Goal: Find contact information: Find contact information

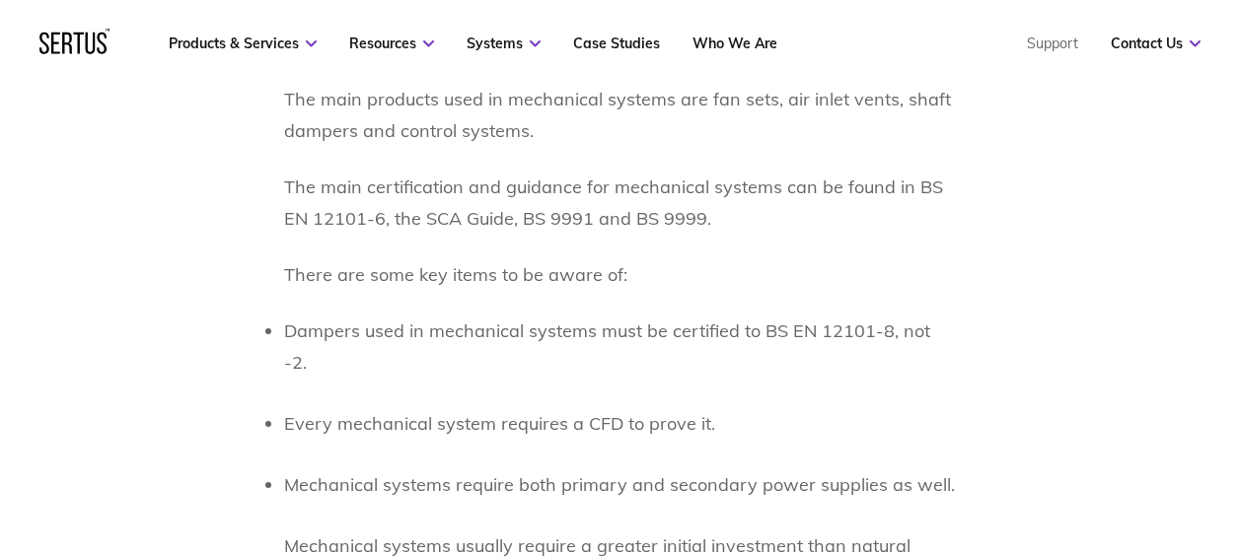
scroll to position [2152, 0]
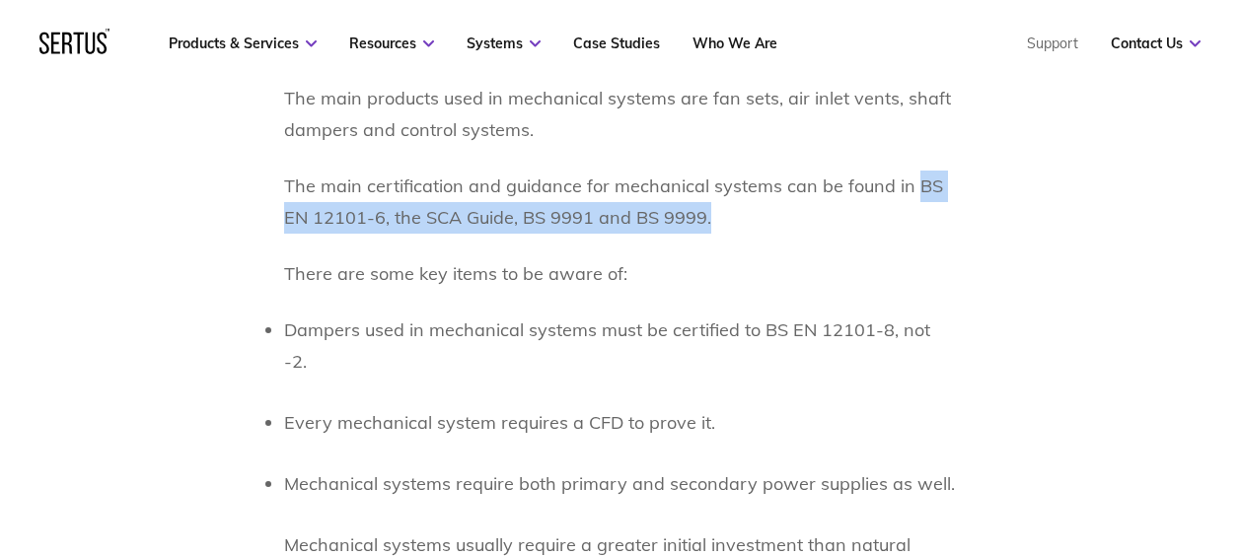
drag, startPoint x: 733, startPoint y: 213, endPoint x: 909, endPoint y: 178, distance: 179.1
click at [909, 178] on p "The main certification and guidance for mechanical systems can be found in BS E…" at bounding box center [620, 202] width 673 height 63
copy p "BS EN 12101-6, the SCA Guide, BS 9991 and BS 9999."
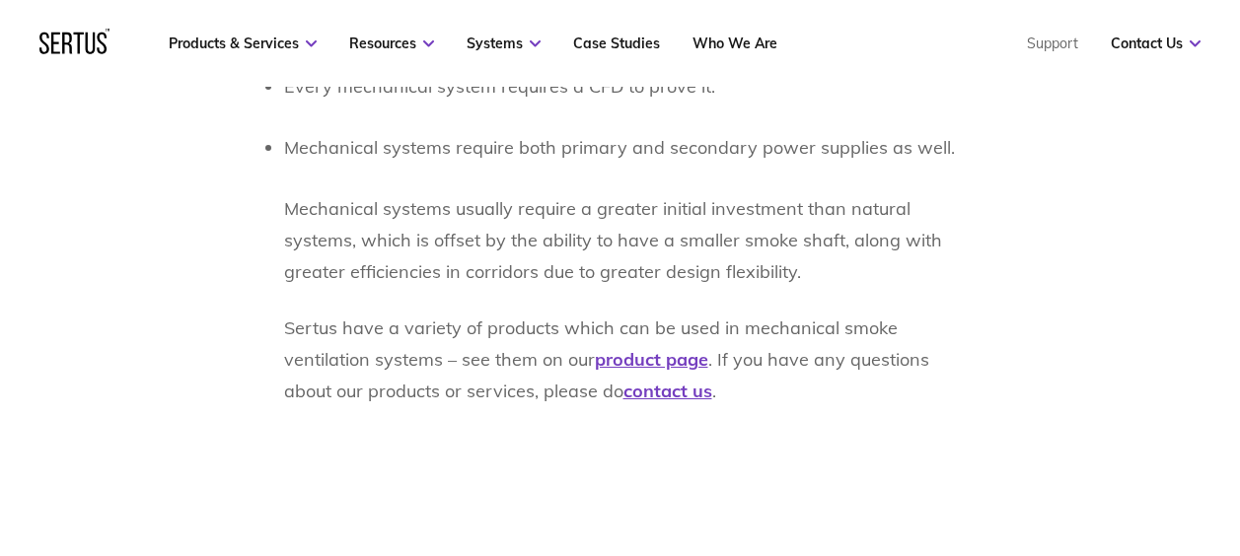
scroll to position [2486, 0]
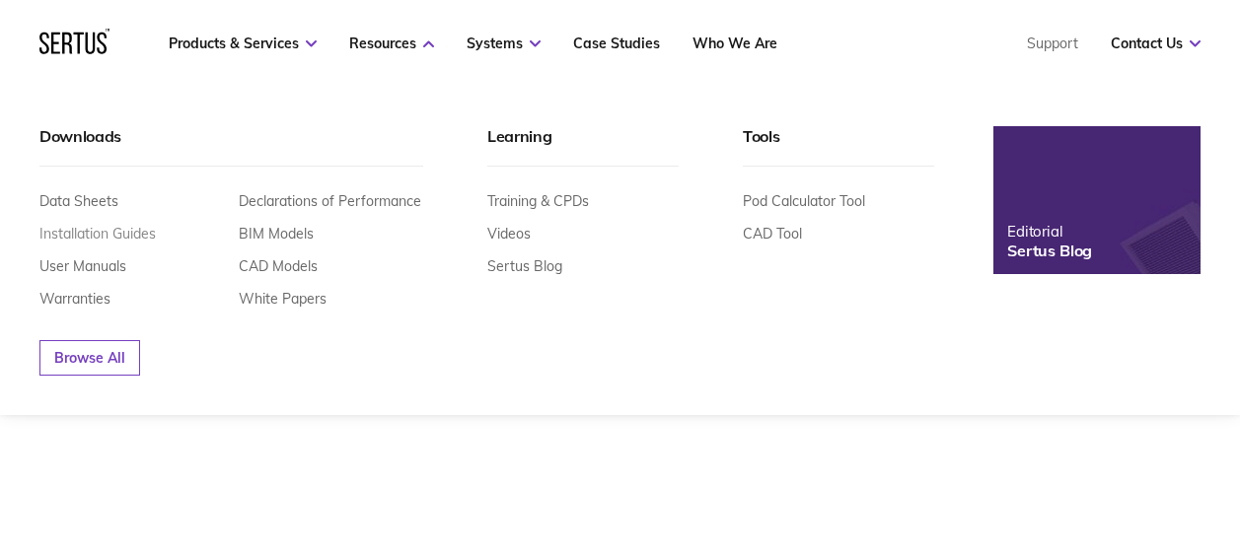
click at [127, 231] on link "Installation Guides" at bounding box center [97, 234] width 116 height 18
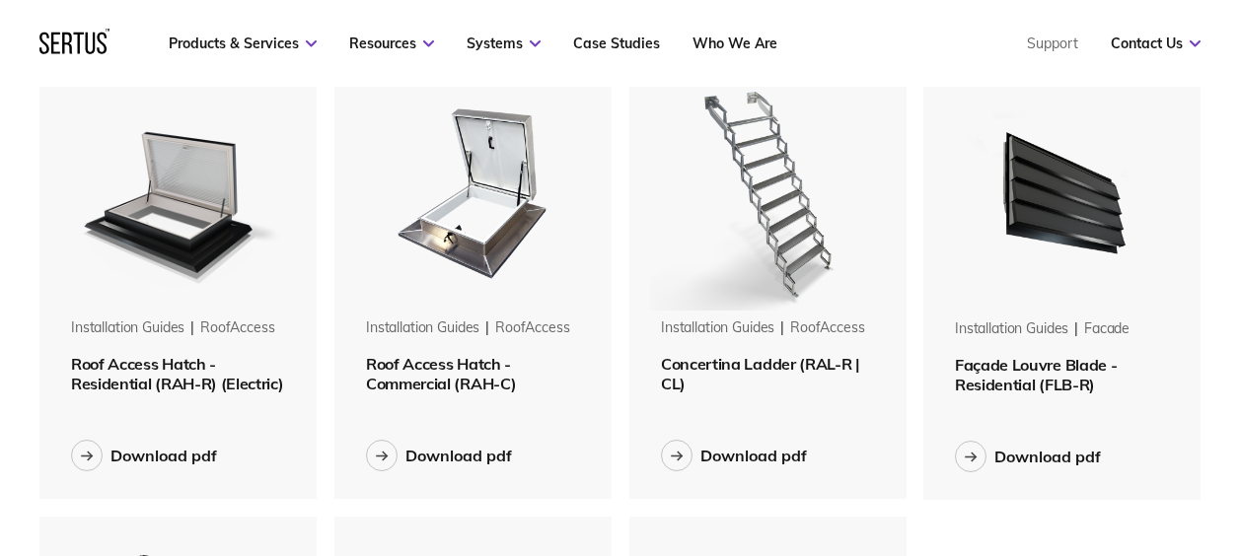
scroll to position [965, 0]
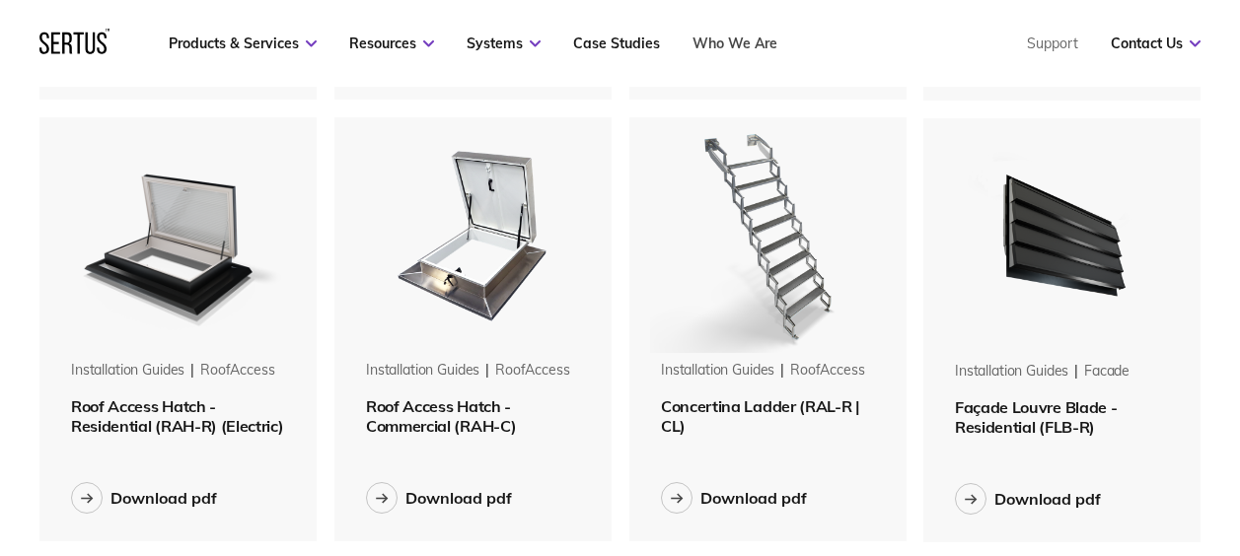
click at [739, 45] on link "Who We Are" at bounding box center [735, 44] width 85 height 18
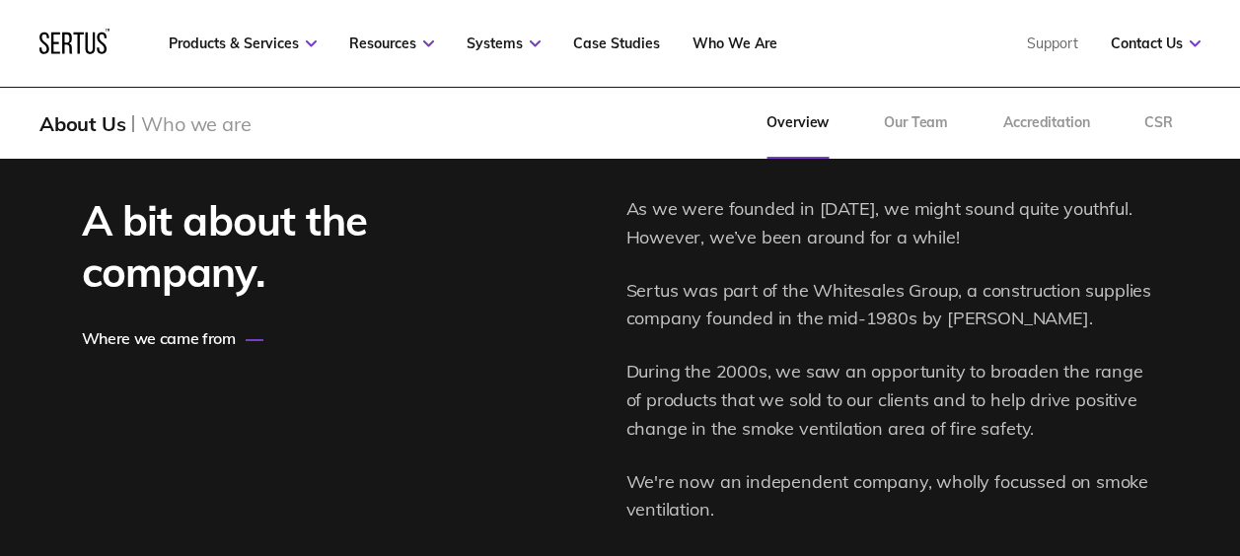
scroll to position [2181, 0]
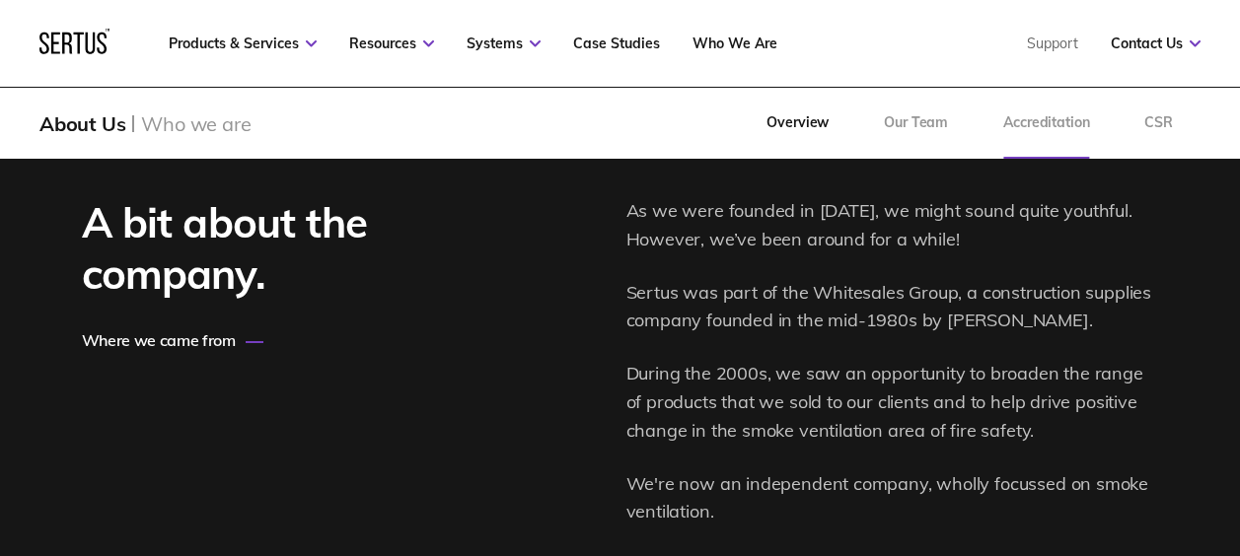
click at [1051, 123] on link "Accreditation" at bounding box center [1046, 123] width 141 height 71
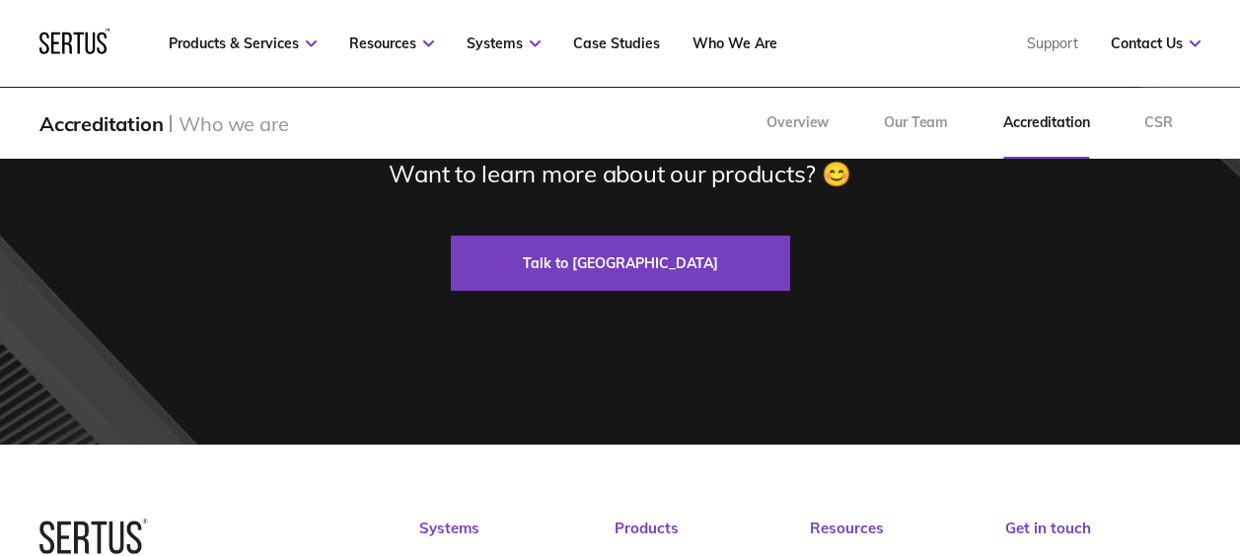
scroll to position [2563, 0]
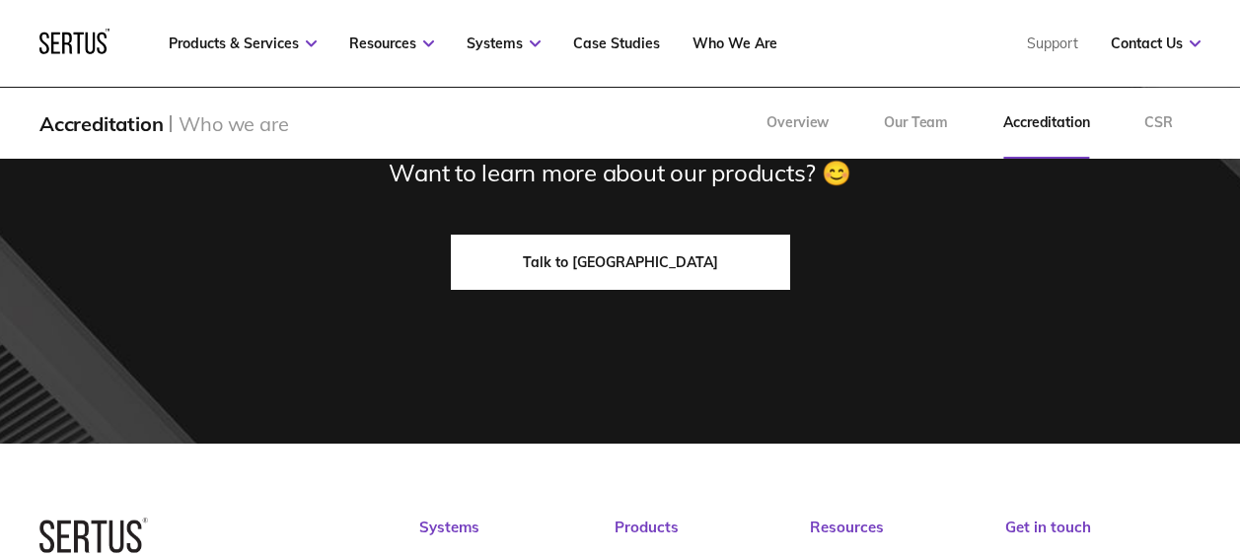
click at [694, 262] on link "Talk to us" at bounding box center [620, 262] width 339 height 55
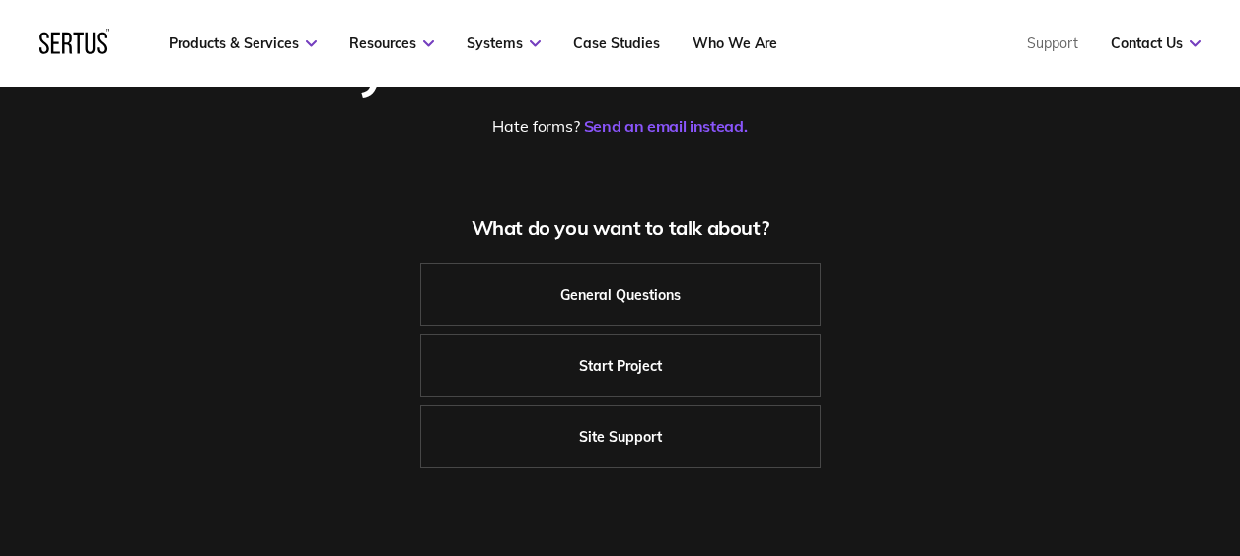
scroll to position [299, 0]
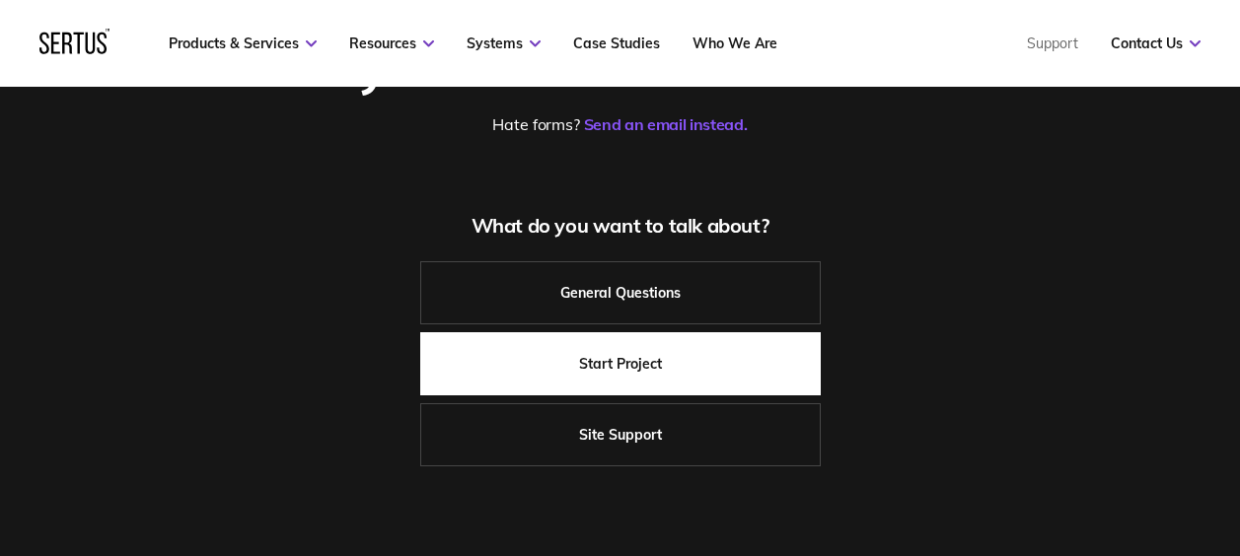
click at [621, 362] on link "Start Project" at bounding box center [620, 363] width 401 height 63
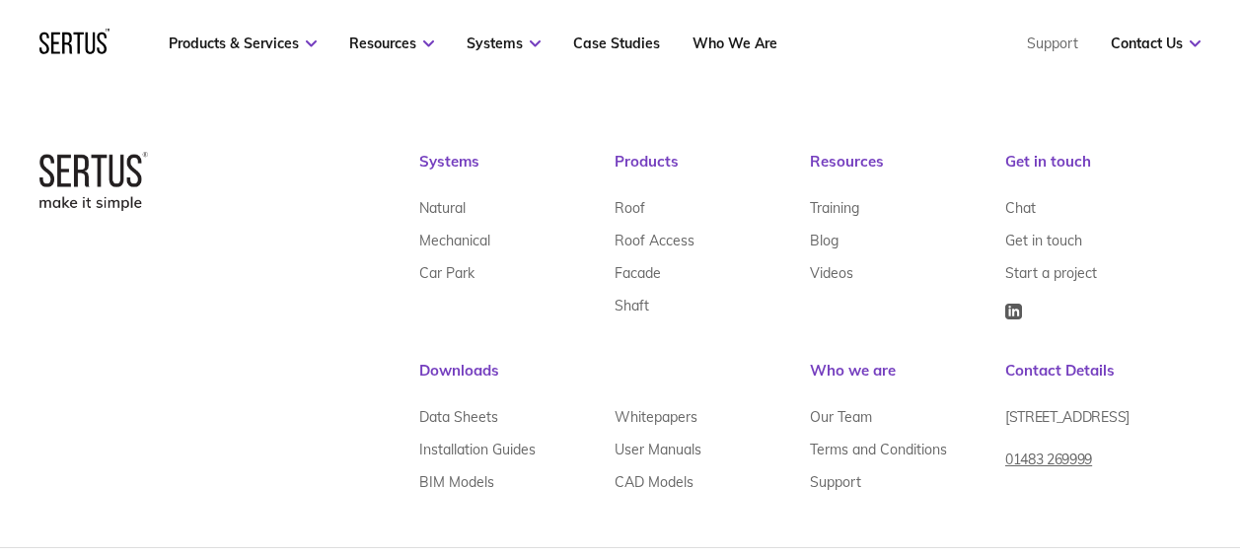
scroll to position [2413, 0]
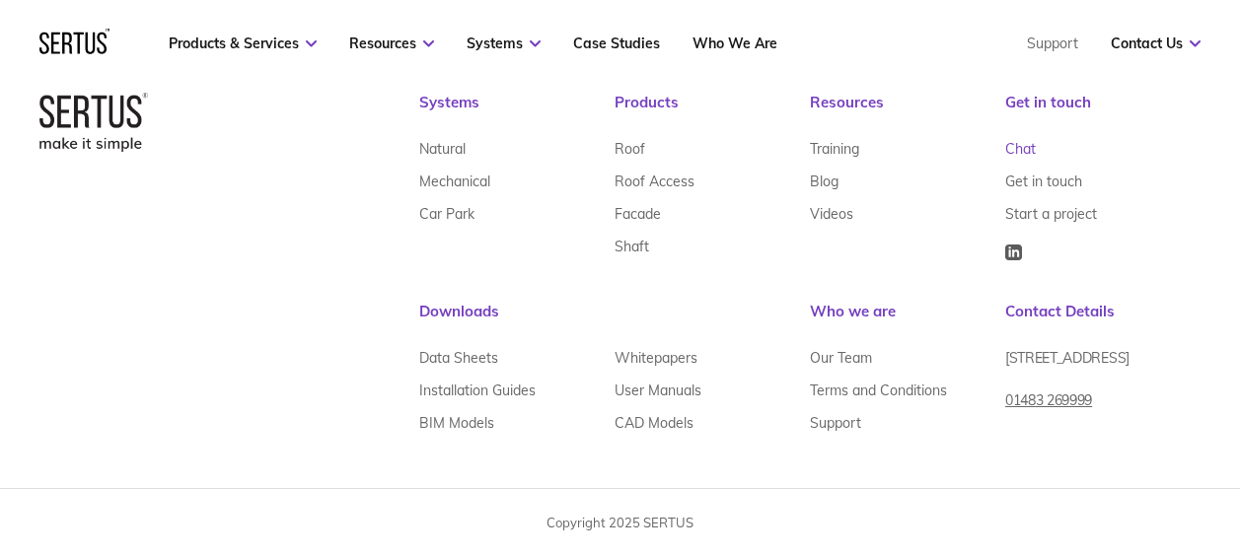
click at [1021, 137] on link "Chat" at bounding box center [1020, 148] width 31 height 33
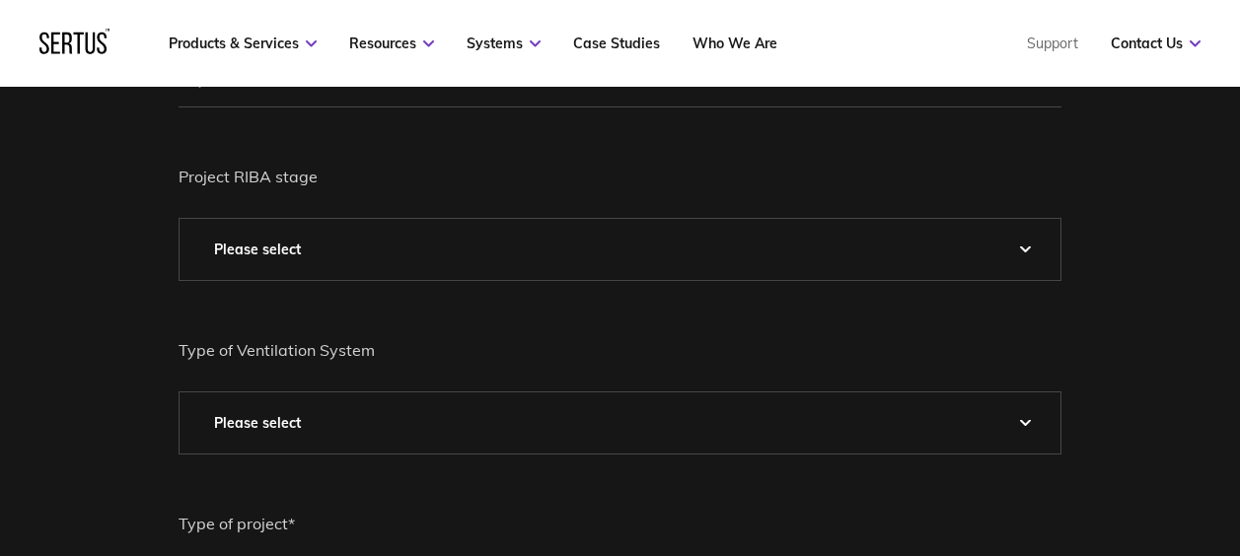
scroll to position [2413, 0]
